Goal: Task Accomplishment & Management: Manage account settings

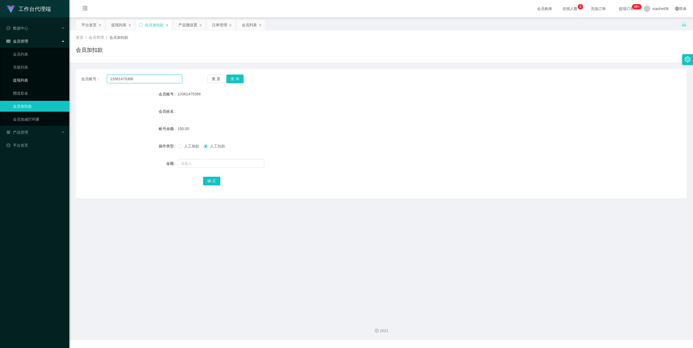
drag, startPoint x: 144, startPoint y: 81, endPoint x: 51, endPoint y: 82, distance: 92.6
click at [51, 82] on section "工作台代理端 数据中心 会员管理 会员列表 充值列表 提现列表 赠送彩金 会员加扣款 会员加减打码量 产品管理 开奖记录 注单管理 产品列表 即时注单 产品预…" at bounding box center [346, 170] width 693 height 340
click at [113, 23] on div "提现列表" at bounding box center [118, 25] width 15 height 10
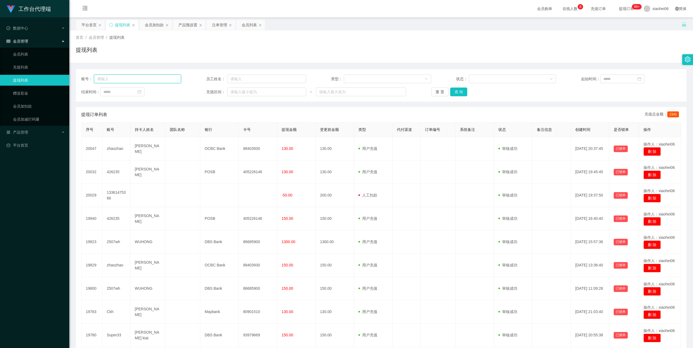
click at [126, 79] on input "text" at bounding box center [137, 78] width 87 height 9
paste input "[PERSON_NAME]"
type input "Rebecca00"
drag, startPoint x: 459, startPoint y: 92, endPoint x: 452, endPoint y: 93, distance: 6.5
click at [459, 92] on button "查 询" at bounding box center [458, 91] width 17 height 9
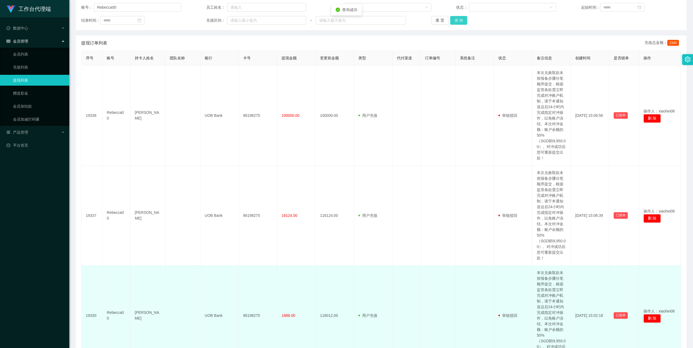
scroll to position [108, 0]
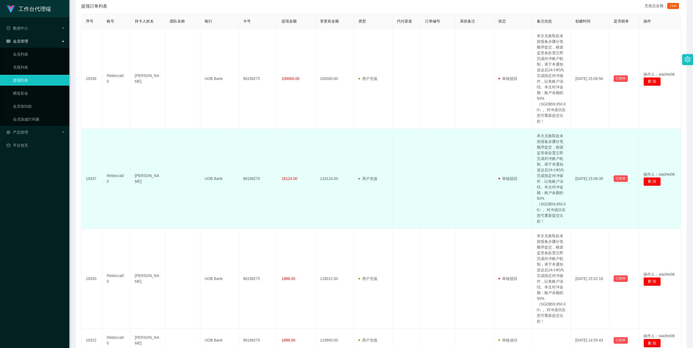
click at [147, 178] on td "[PERSON_NAME]" at bounding box center [148, 179] width 35 height 100
copy td "[PERSON_NAME]"
click at [212, 177] on td "UOB Bank" at bounding box center [219, 179] width 38 height 100
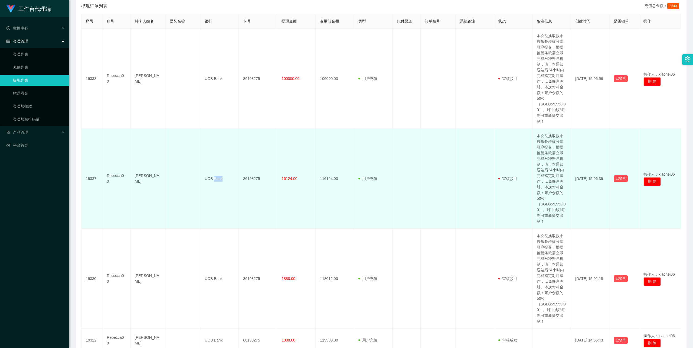
click at [212, 177] on td "UOB Bank" at bounding box center [219, 179] width 38 height 100
copy td "UOB Bank"
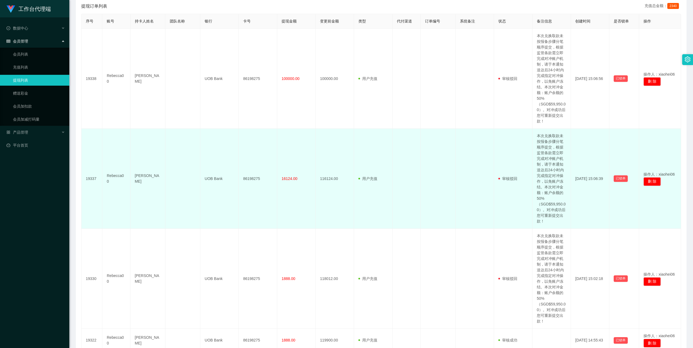
click at [248, 178] on td "86198275" at bounding box center [258, 179] width 38 height 100
copy td "86198275"
click at [113, 178] on td "Rebecca00" at bounding box center [116, 179] width 28 height 100
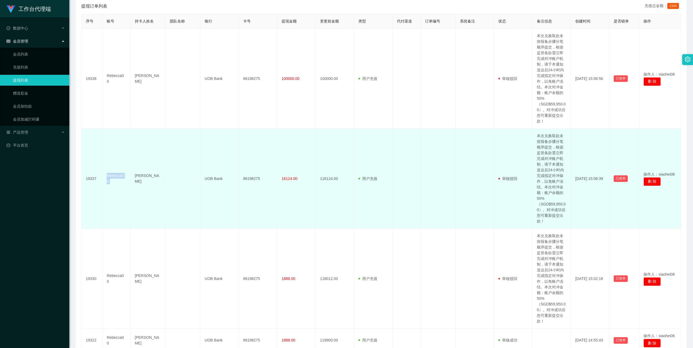
click at [113, 178] on td "Rebecca00" at bounding box center [116, 179] width 28 height 100
click at [146, 175] on td "[PERSON_NAME]" at bounding box center [148, 179] width 35 height 100
copy td "[PERSON_NAME]"
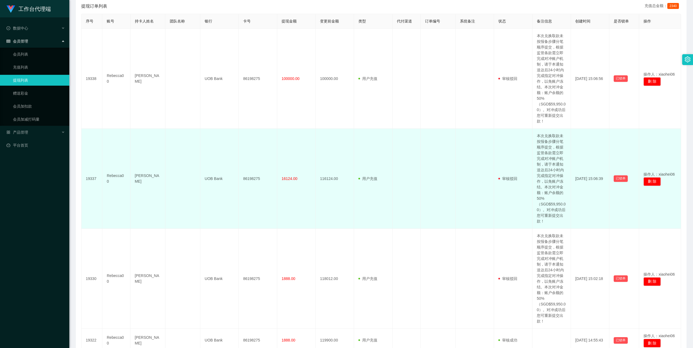
click at [215, 180] on td "UOB Bank" at bounding box center [219, 179] width 38 height 100
copy td "UOB Bank"
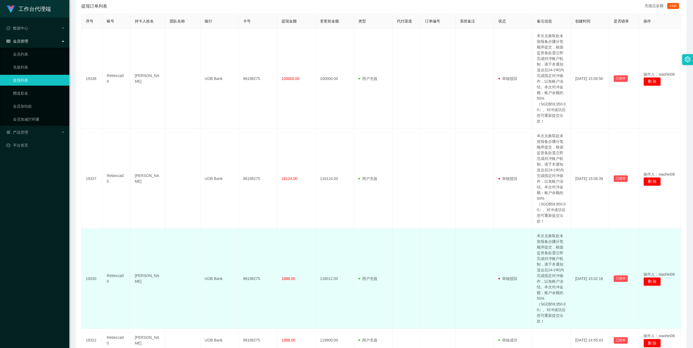
click at [144, 278] on td "[PERSON_NAME]" at bounding box center [148, 279] width 35 height 100
copy td "[PERSON_NAME]"
